Goal: Check status

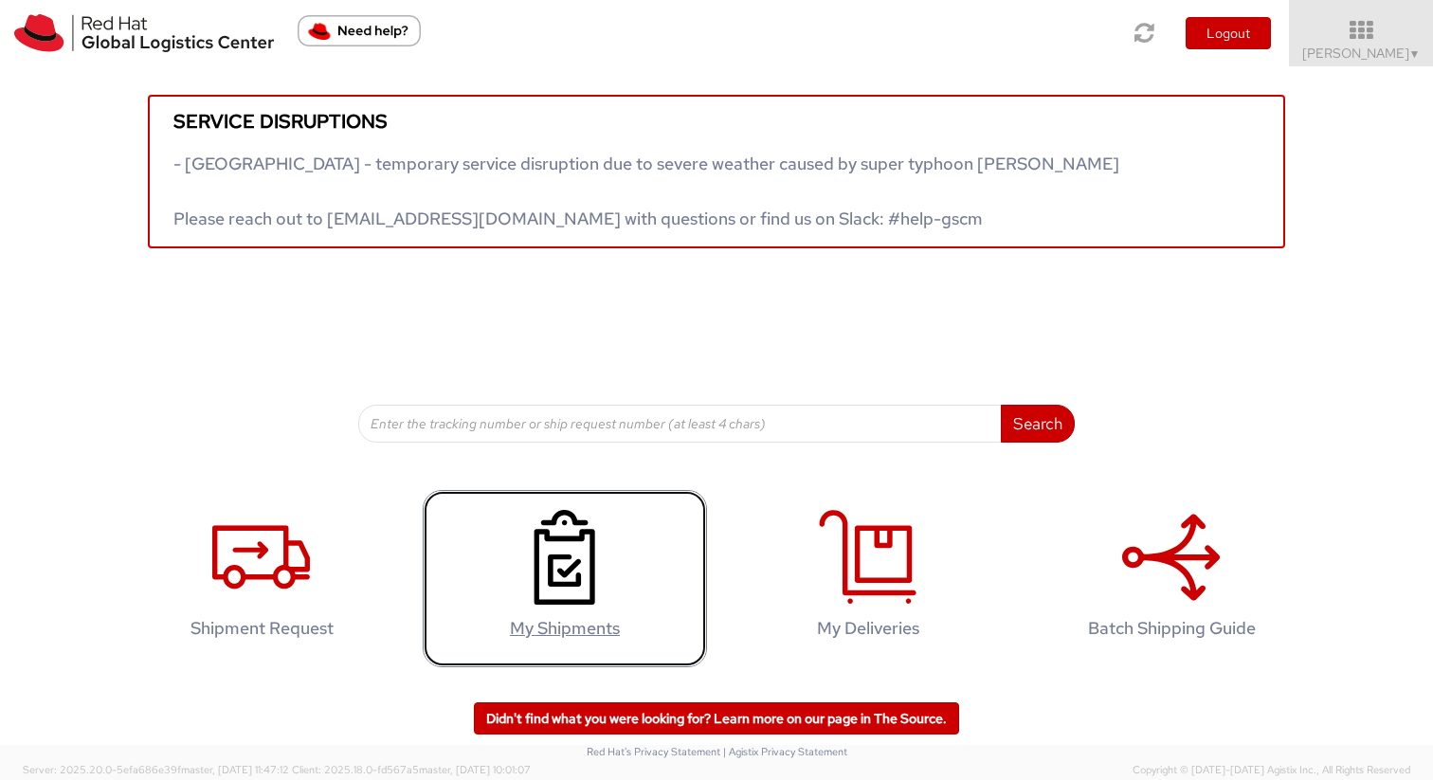
click at [608, 550] on icon at bounding box center [565, 557] width 98 height 95
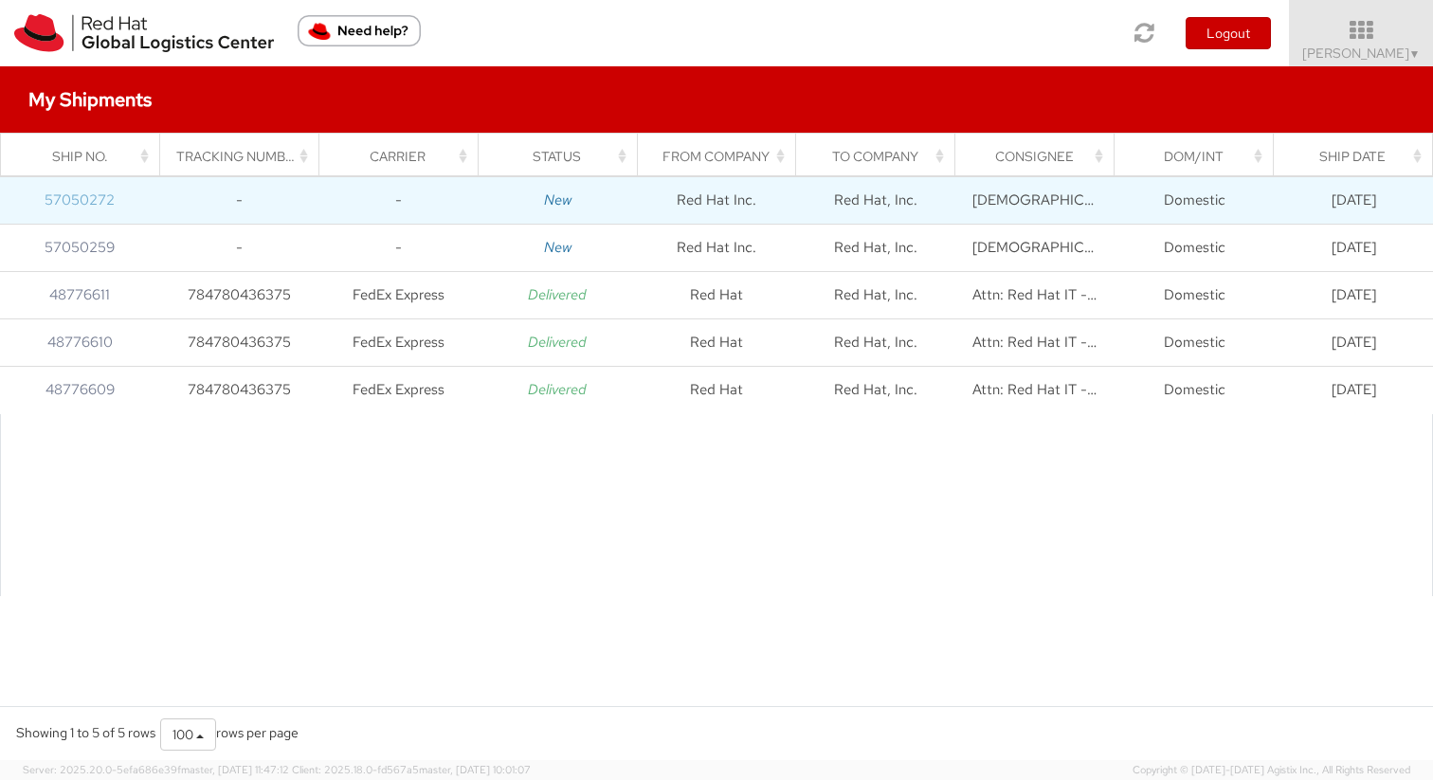
click at [81, 204] on link "57050272" at bounding box center [80, 199] width 70 height 19
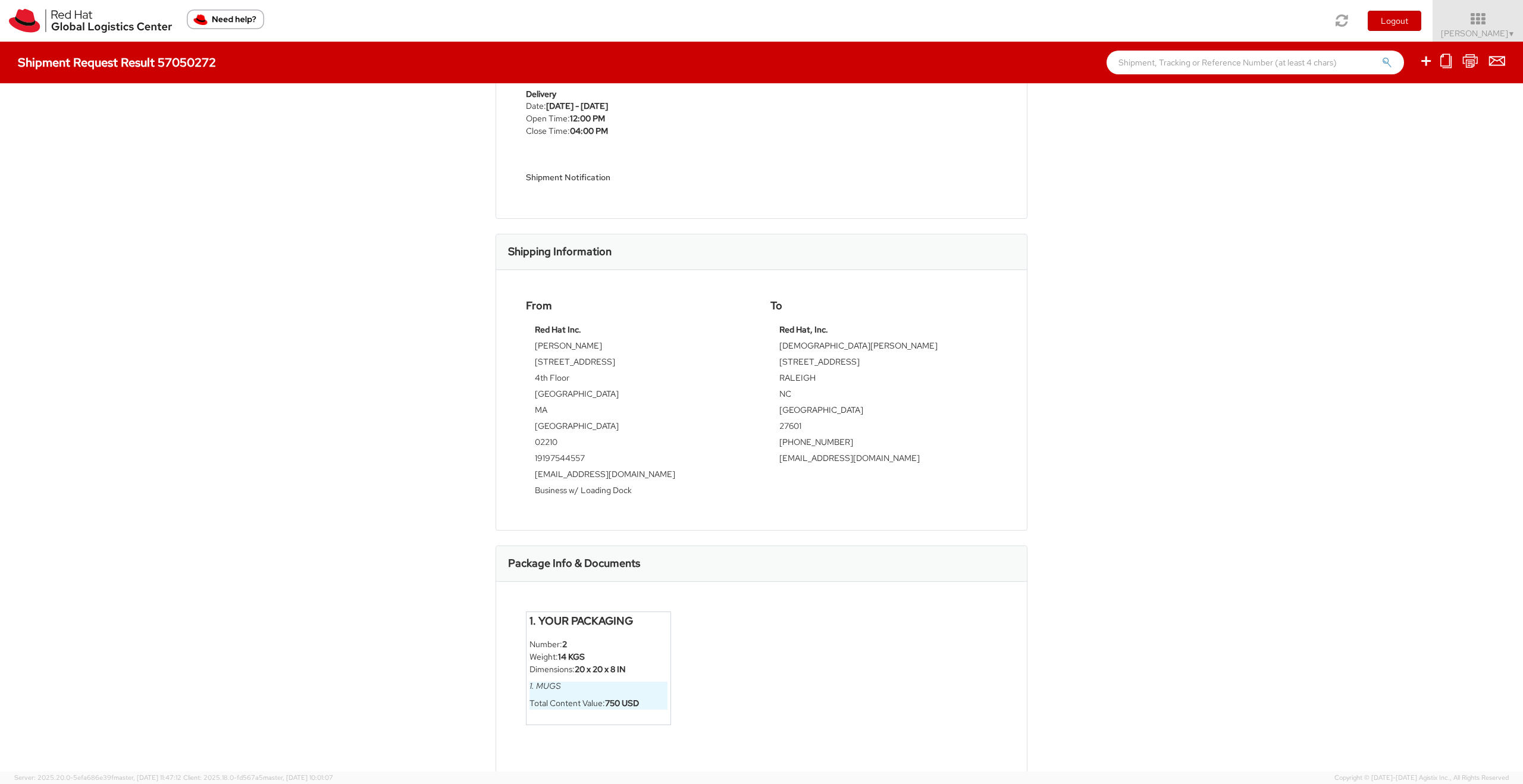
scroll to position [168, 0]
